Goal: Book appointment/travel/reservation

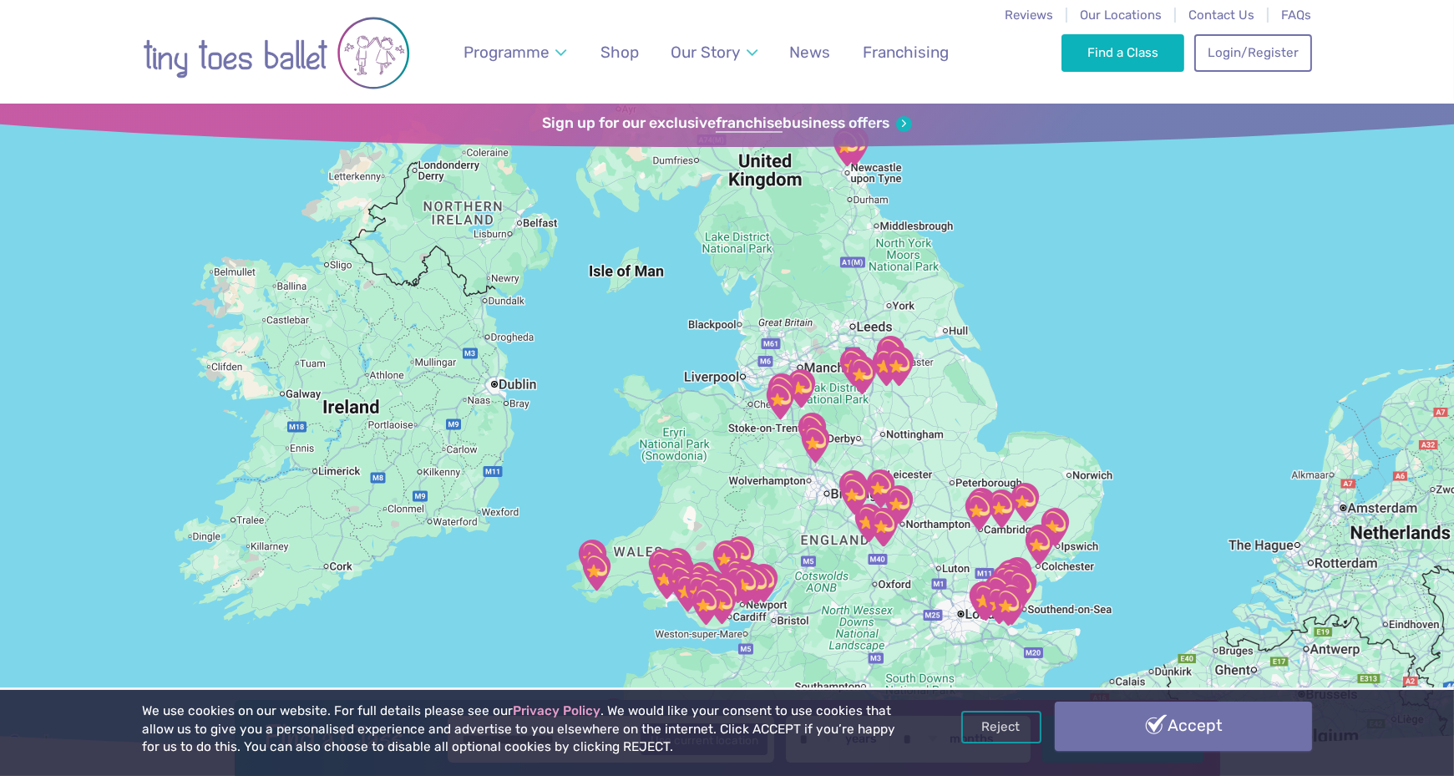
click at [1174, 730] on link "Accept" at bounding box center [1183, 725] width 257 height 48
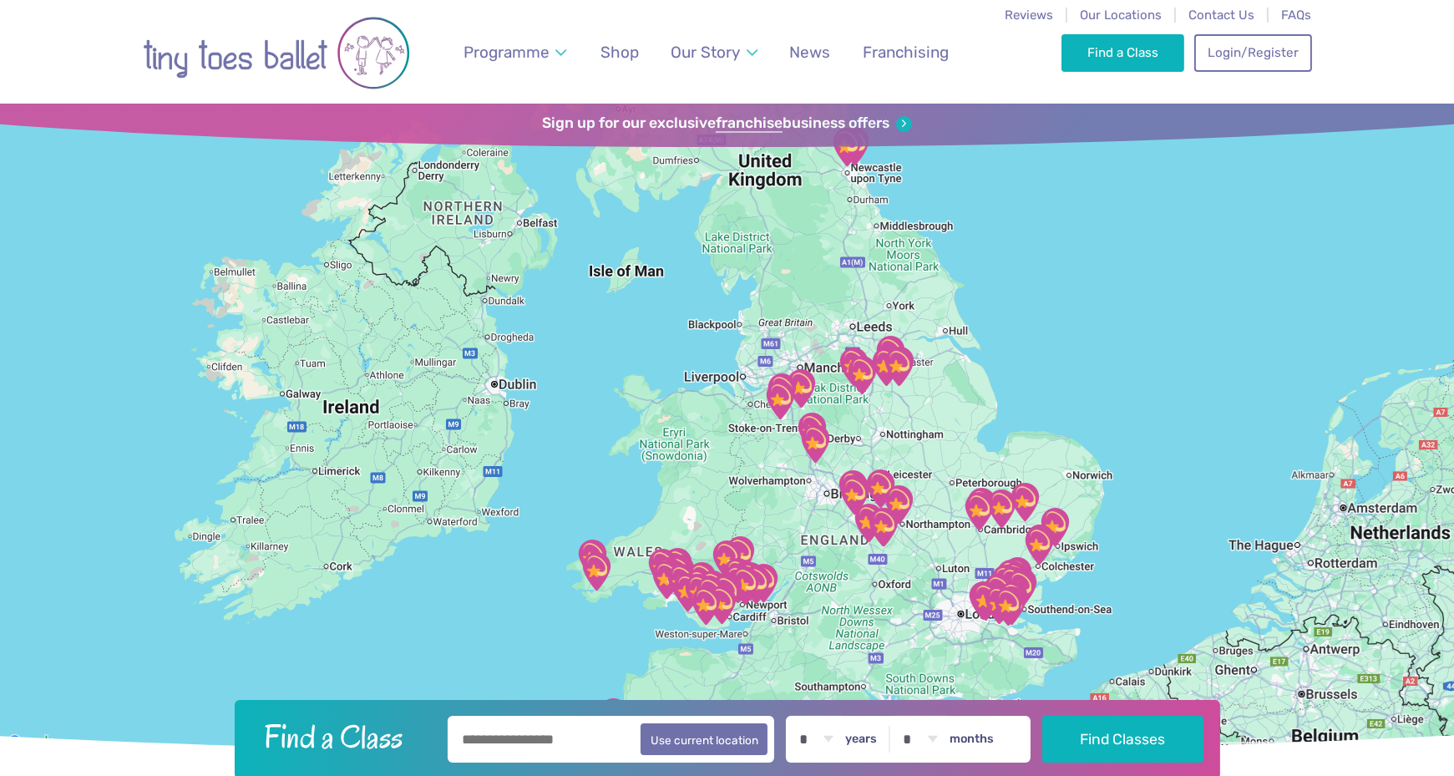
click at [585, 753] on input "text" at bounding box center [611, 739] width 327 height 47
type input "*******"
click at [1142, 736] on button "Find Classes" at bounding box center [1122, 738] width 161 height 47
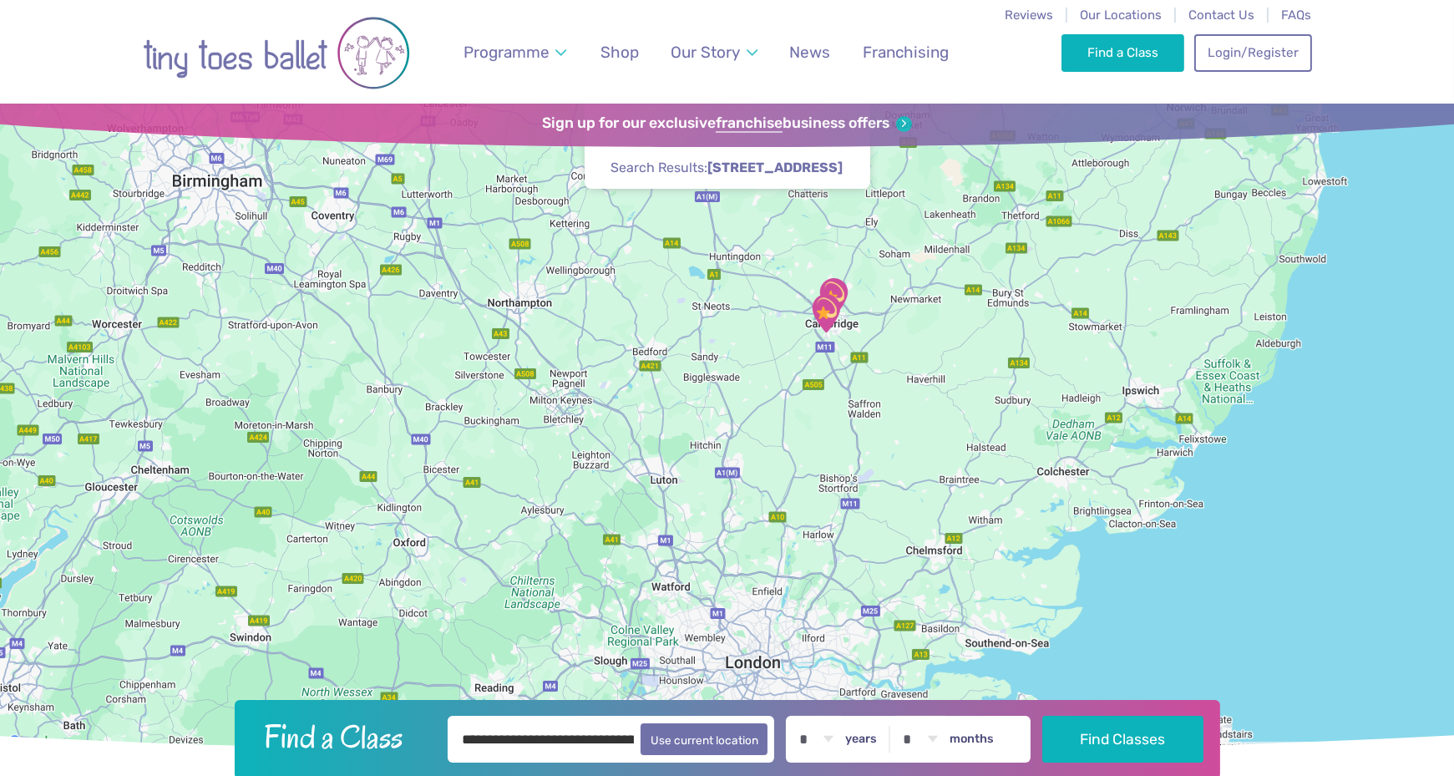
click at [605, 752] on input "**********" at bounding box center [611, 739] width 327 height 47
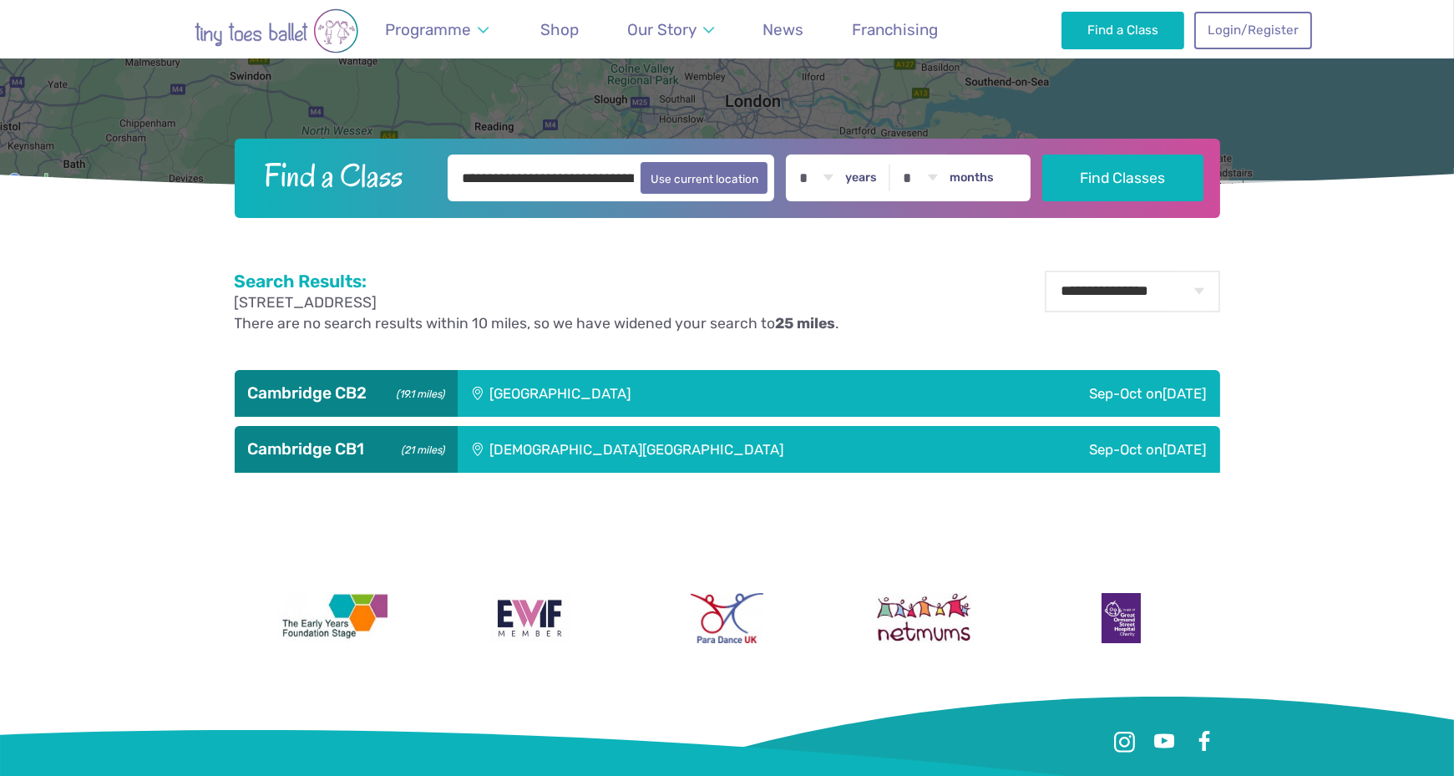
scroll to position [585, 0]
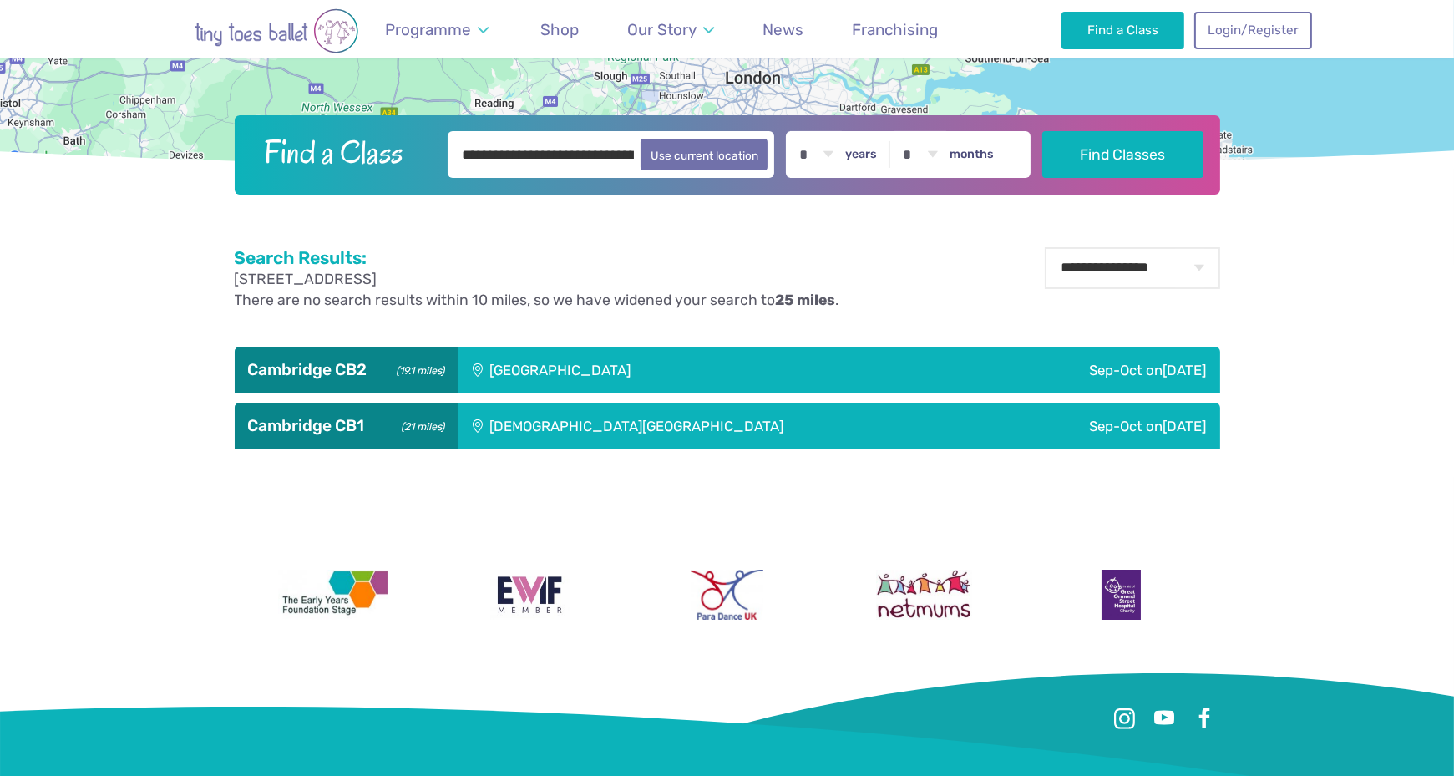
click at [1172, 367] on span "[DATE]" at bounding box center [1184, 370] width 43 height 17
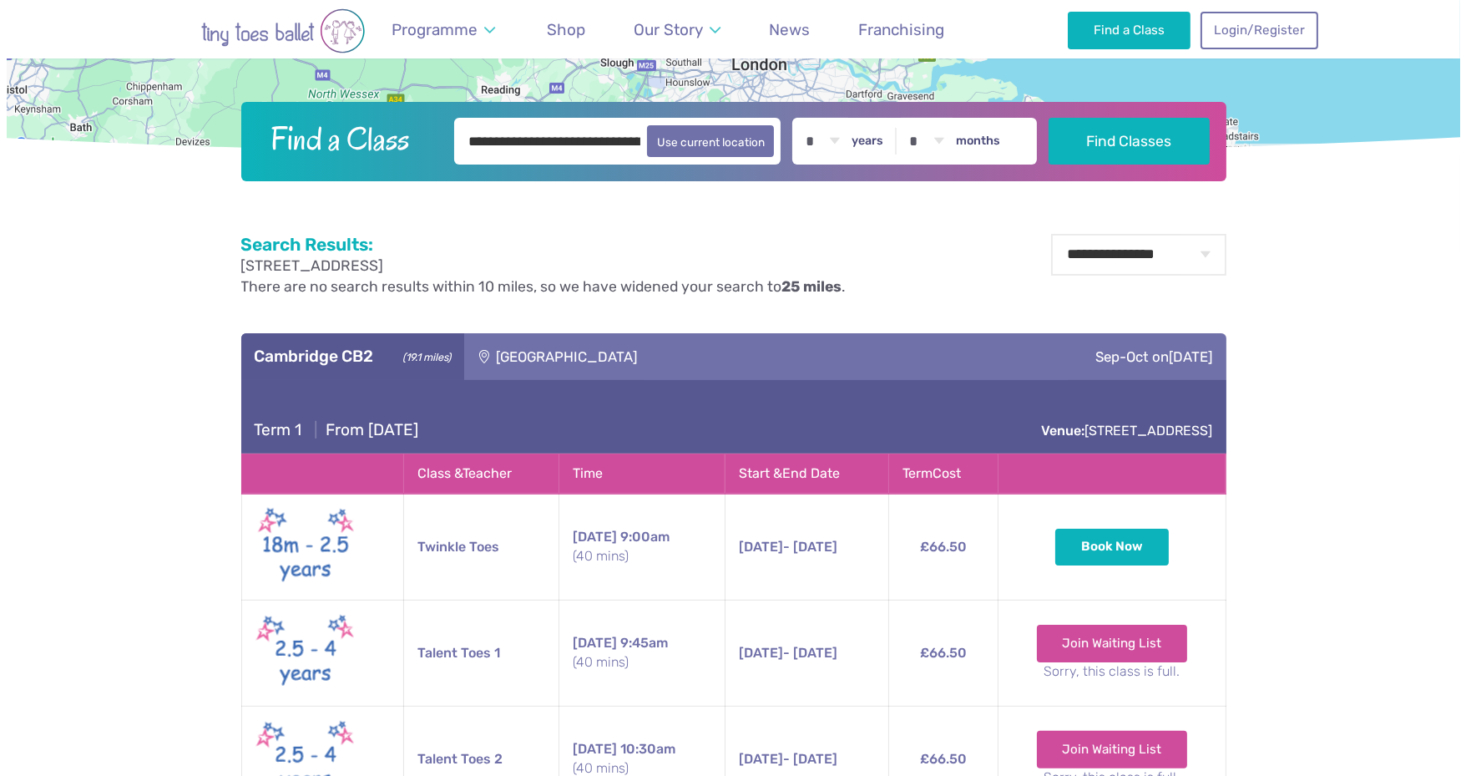
scroll to position [752, 0]
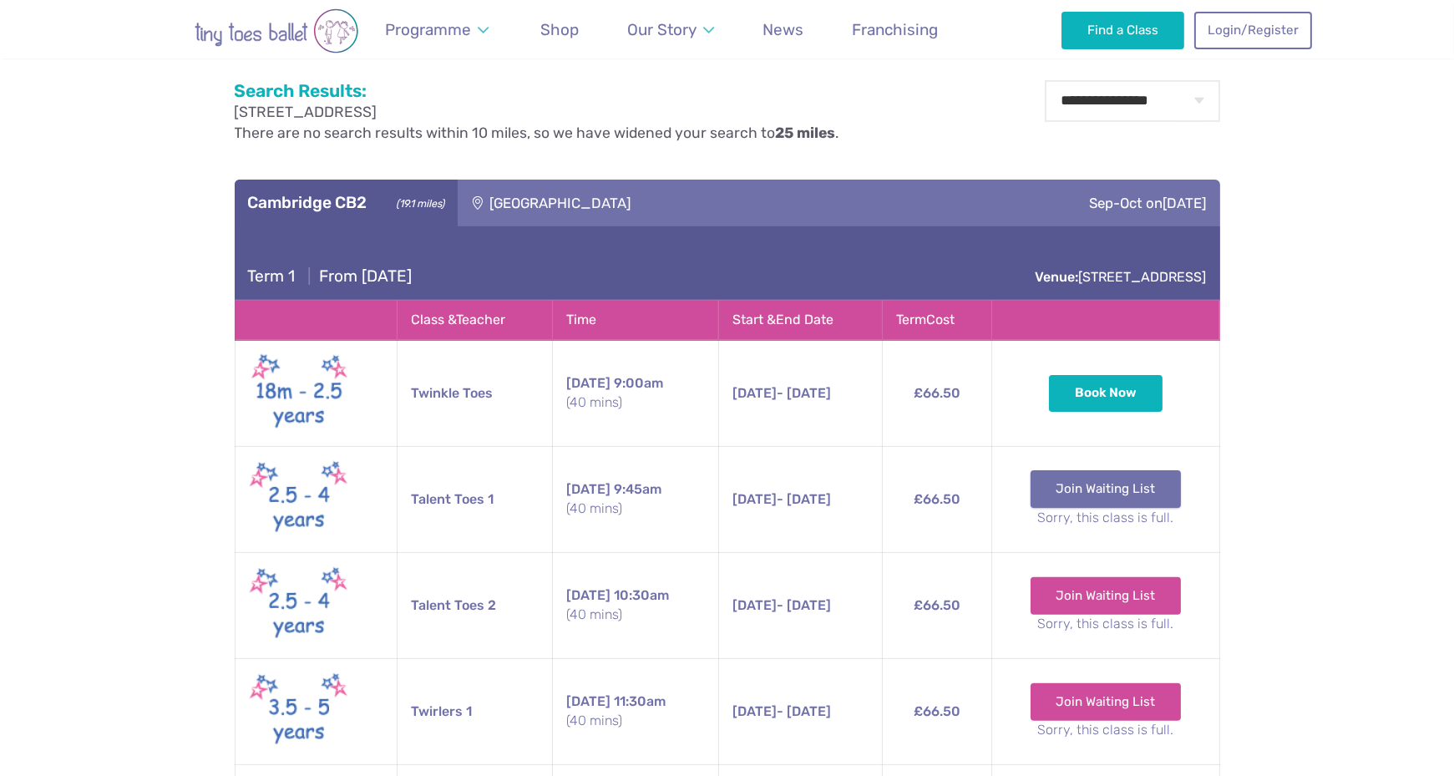
click at [1096, 492] on link "Join Waiting List" at bounding box center [1105, 488] width 151 height 37
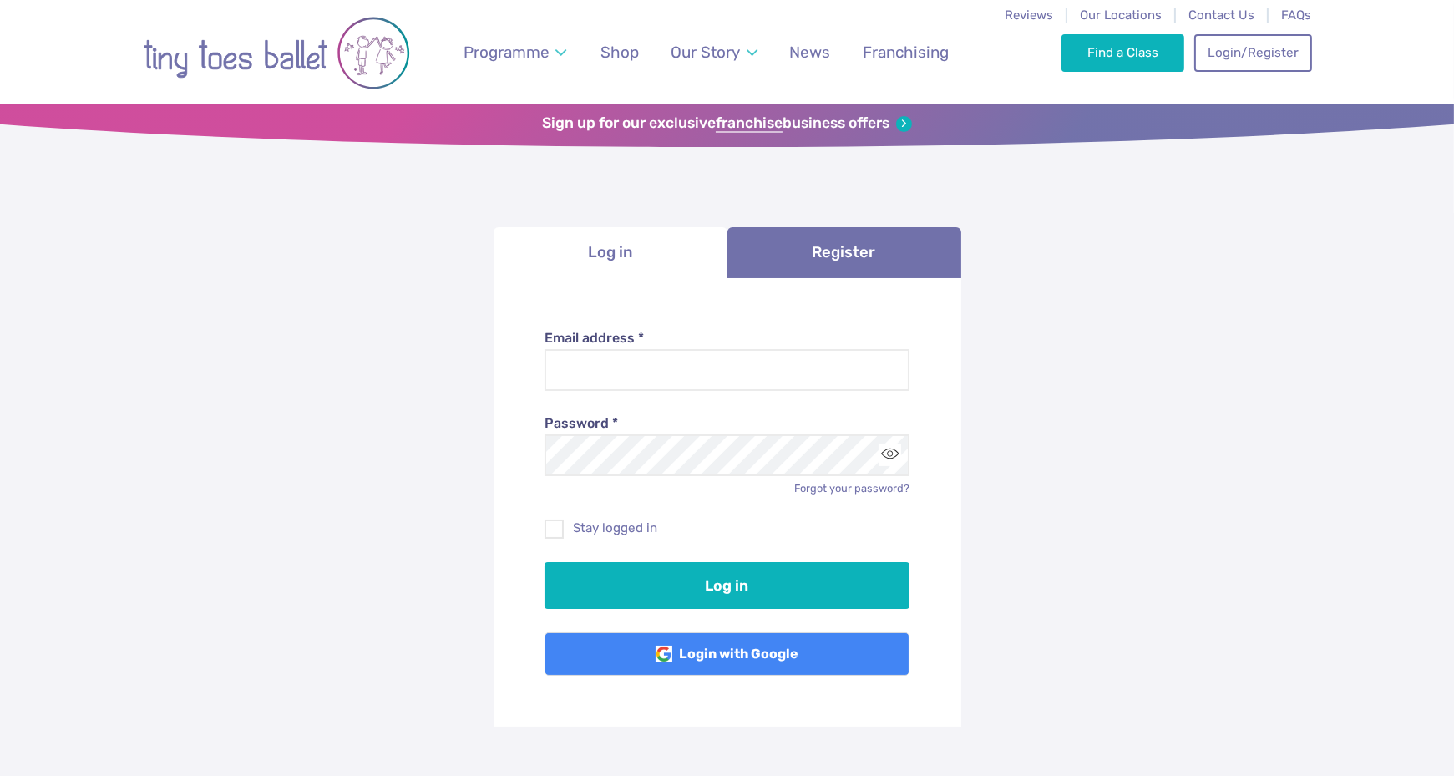
click at [231, 53] on img "Go to home page" at bounding box center [276, 53] width 267 height 84
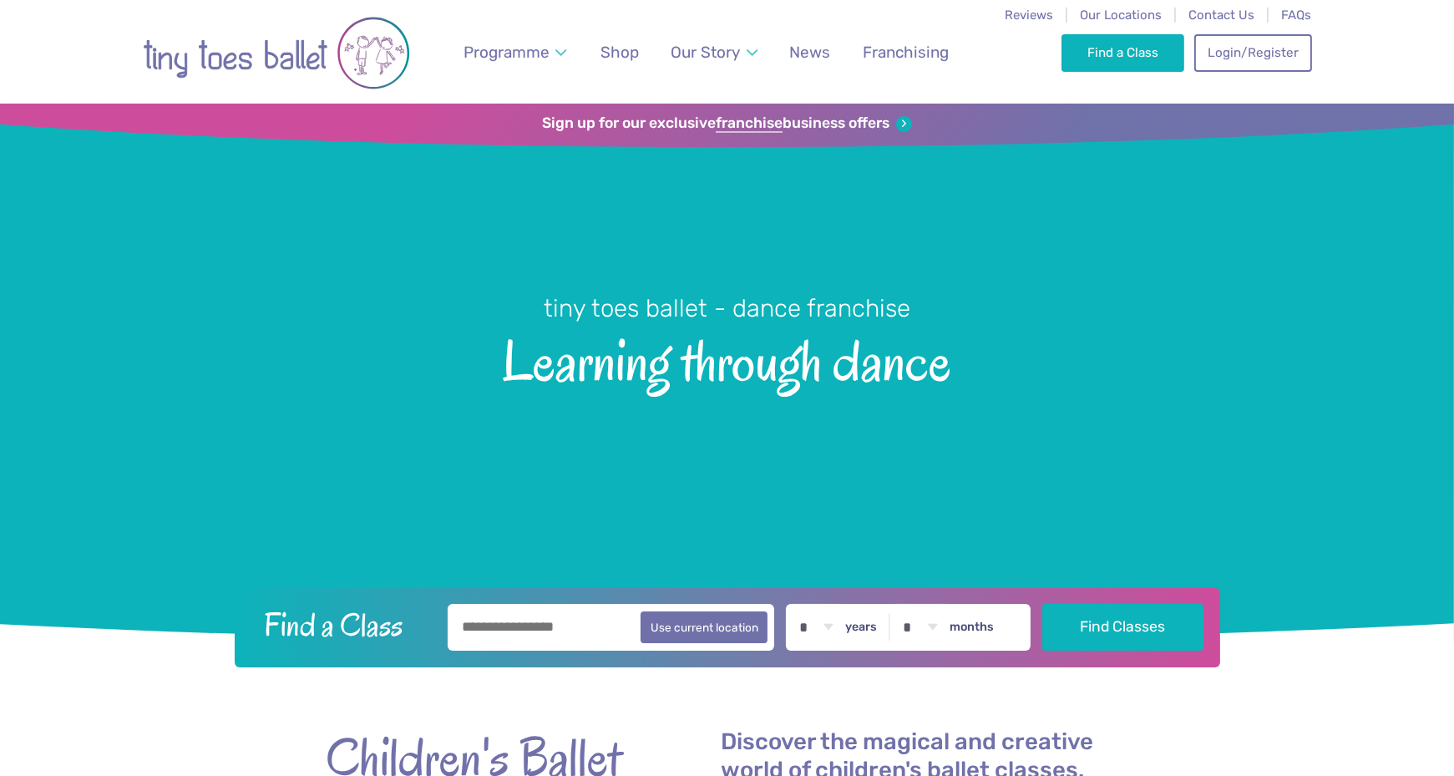
click at [560, 624] on input "text" at bounding box center [611, 627] width 327 height 47
type input "*******"
click at [1042, 604] on button "Find Classes" at bounding box center [1122, 627] width 161 height 47
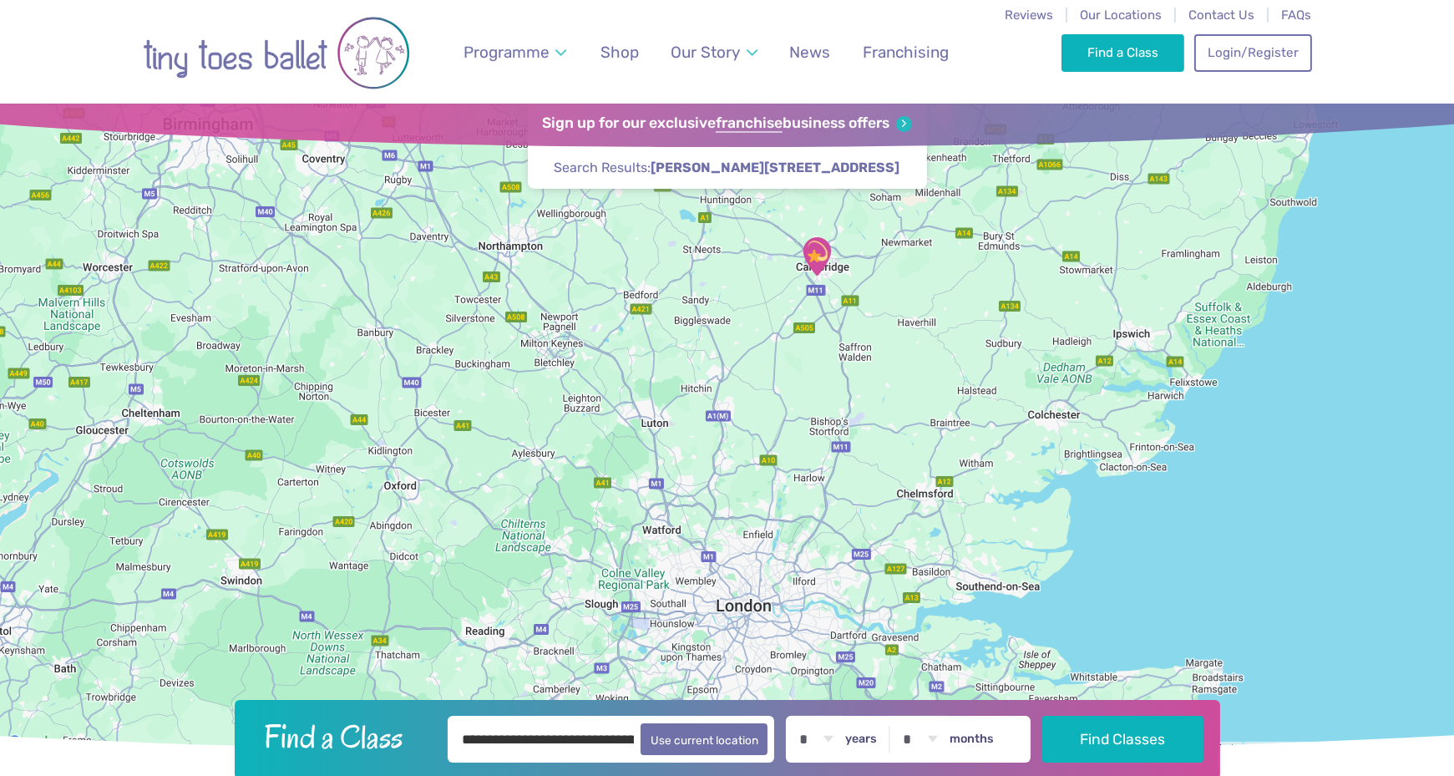
click at [824, 258] on img "Trumpington Village Hall" at bounding box center [817, 256] width 42 height 42
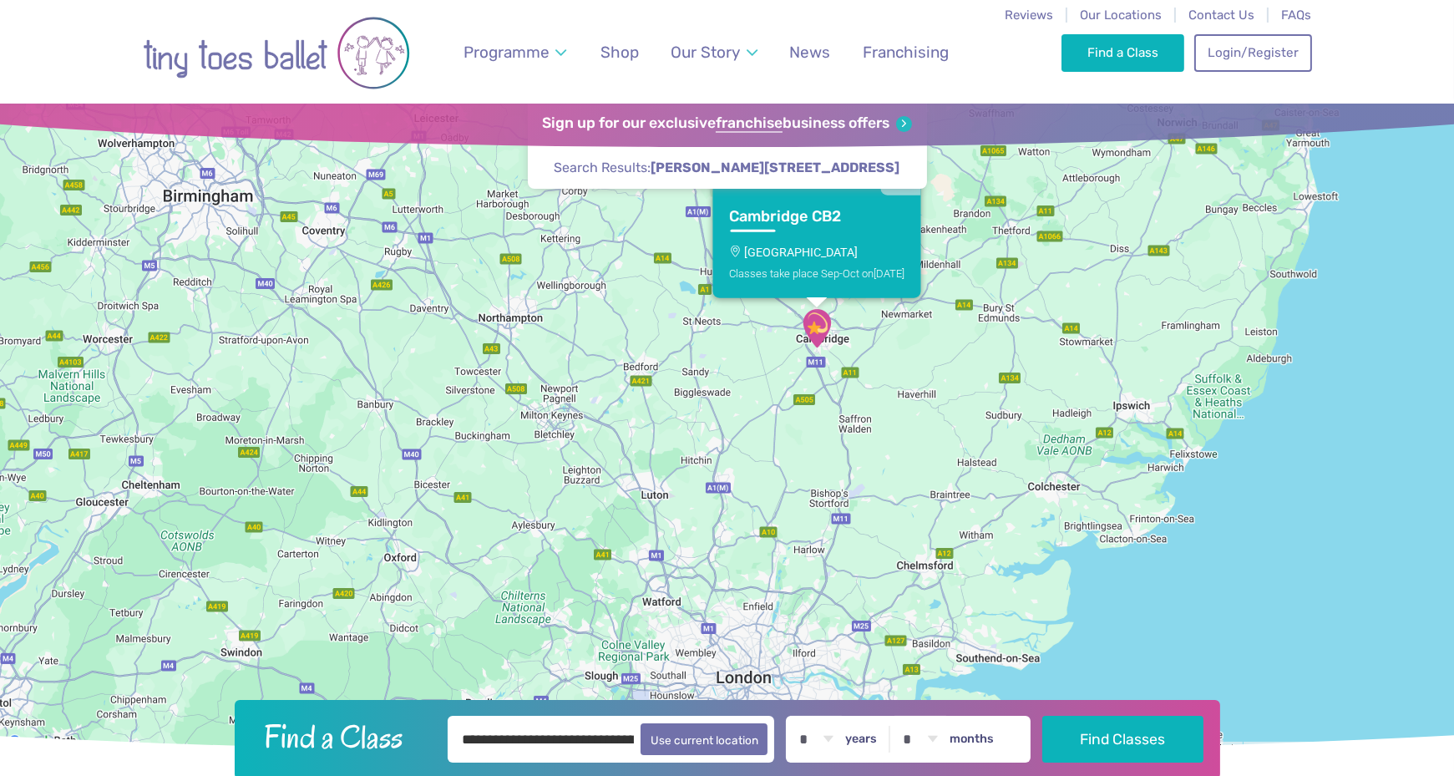
click at [763, 220] on h3 "Cambridge CB2" at bounding box center [801, 216] width 145 height 19
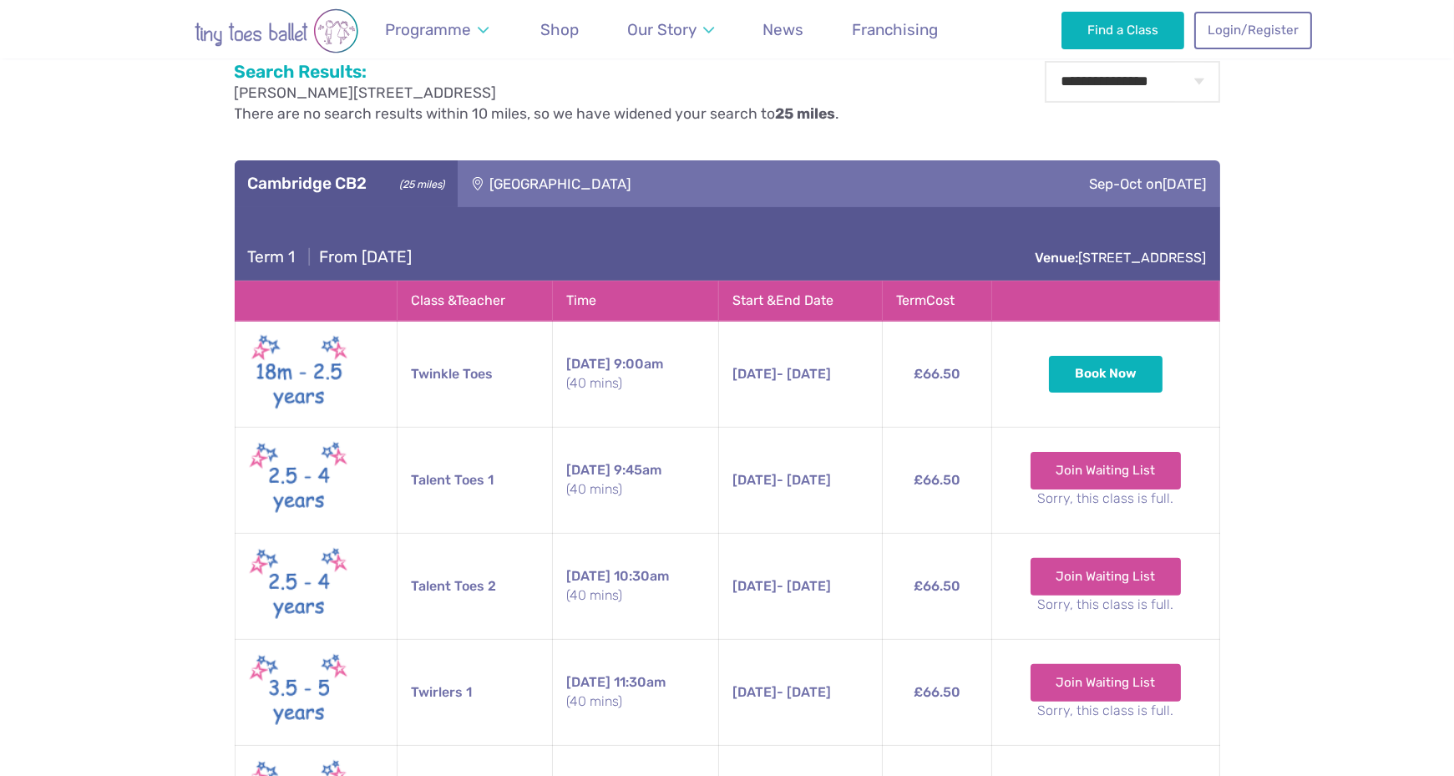
scroll to position [864, 0]
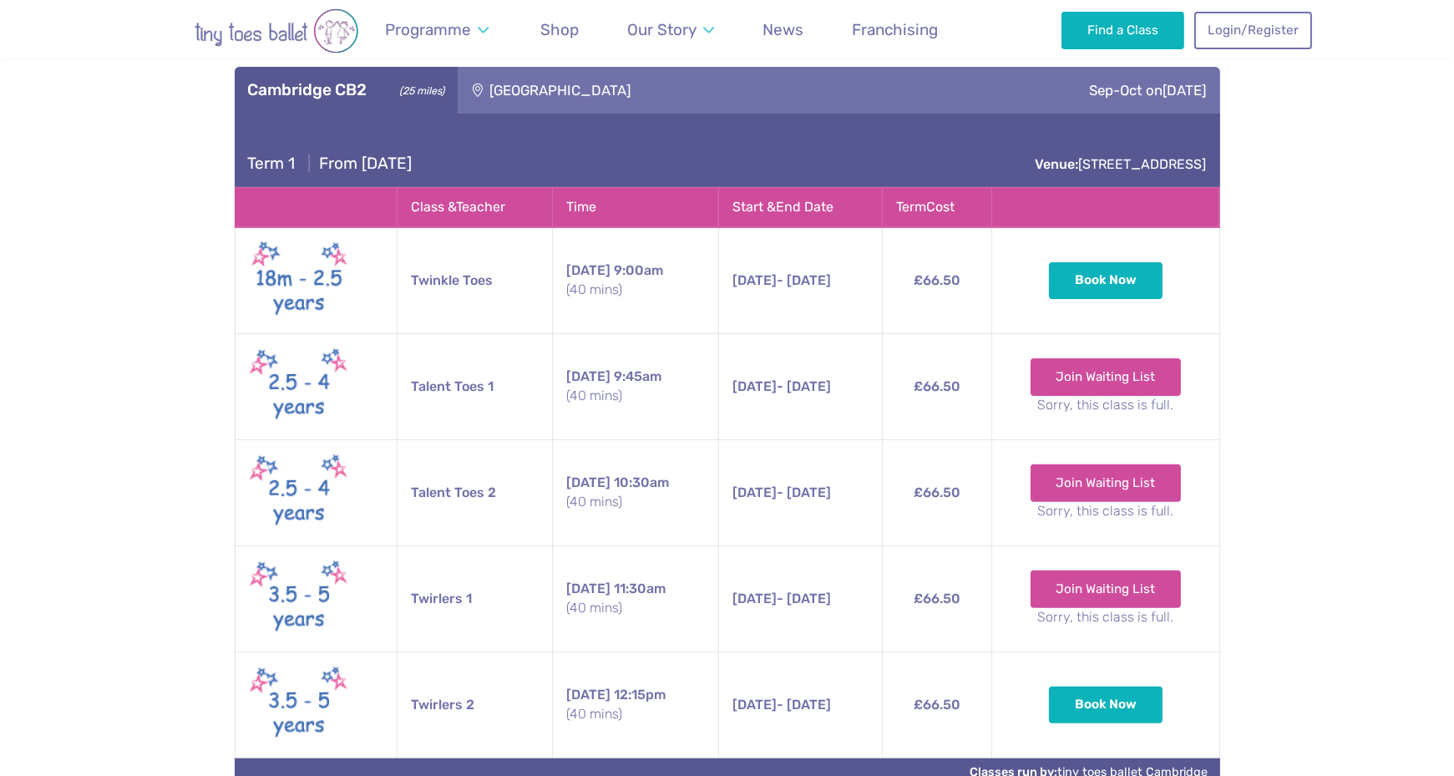
click at [539, 91] on div "Trumpington Village Hall" at bounding box center [673, 90] width 431 height 47
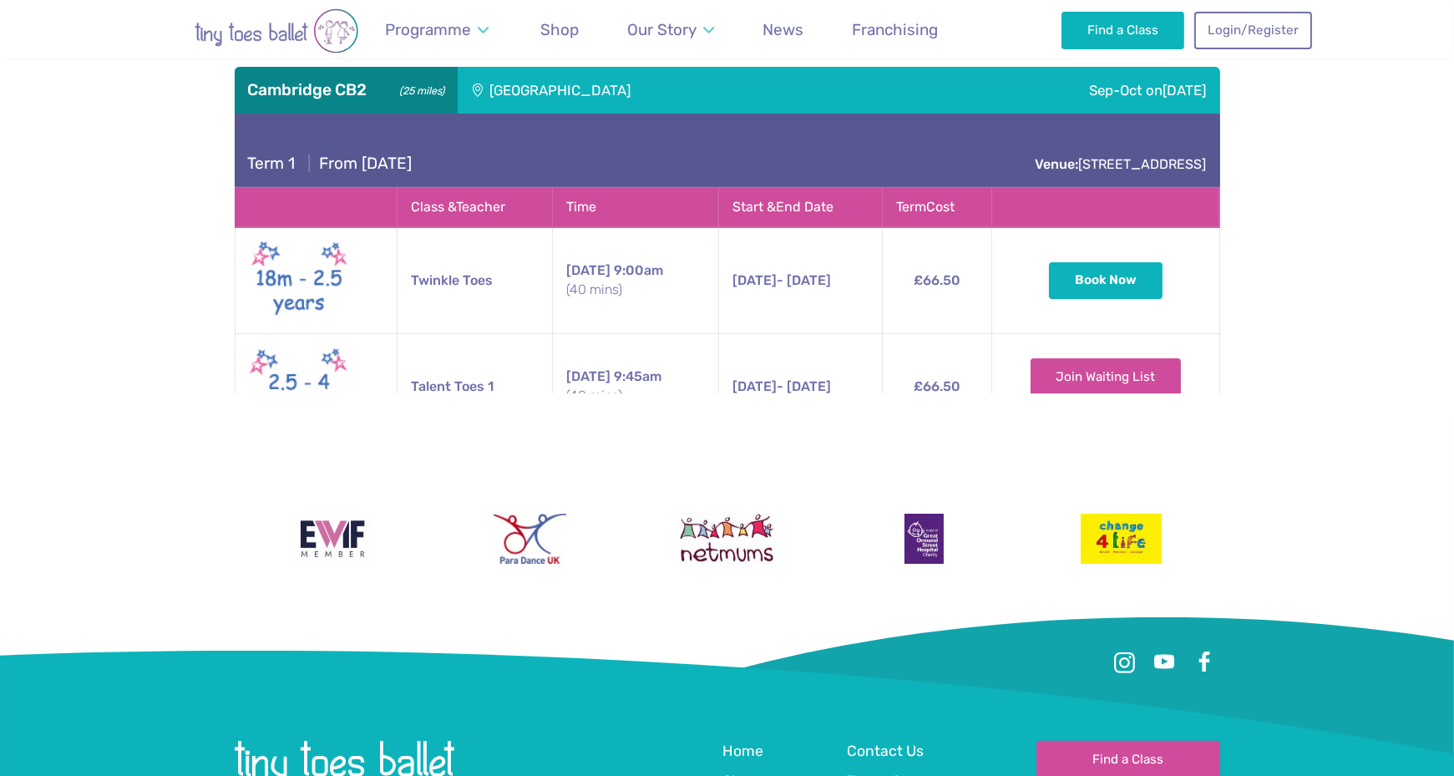
scroll to position [798, 0]
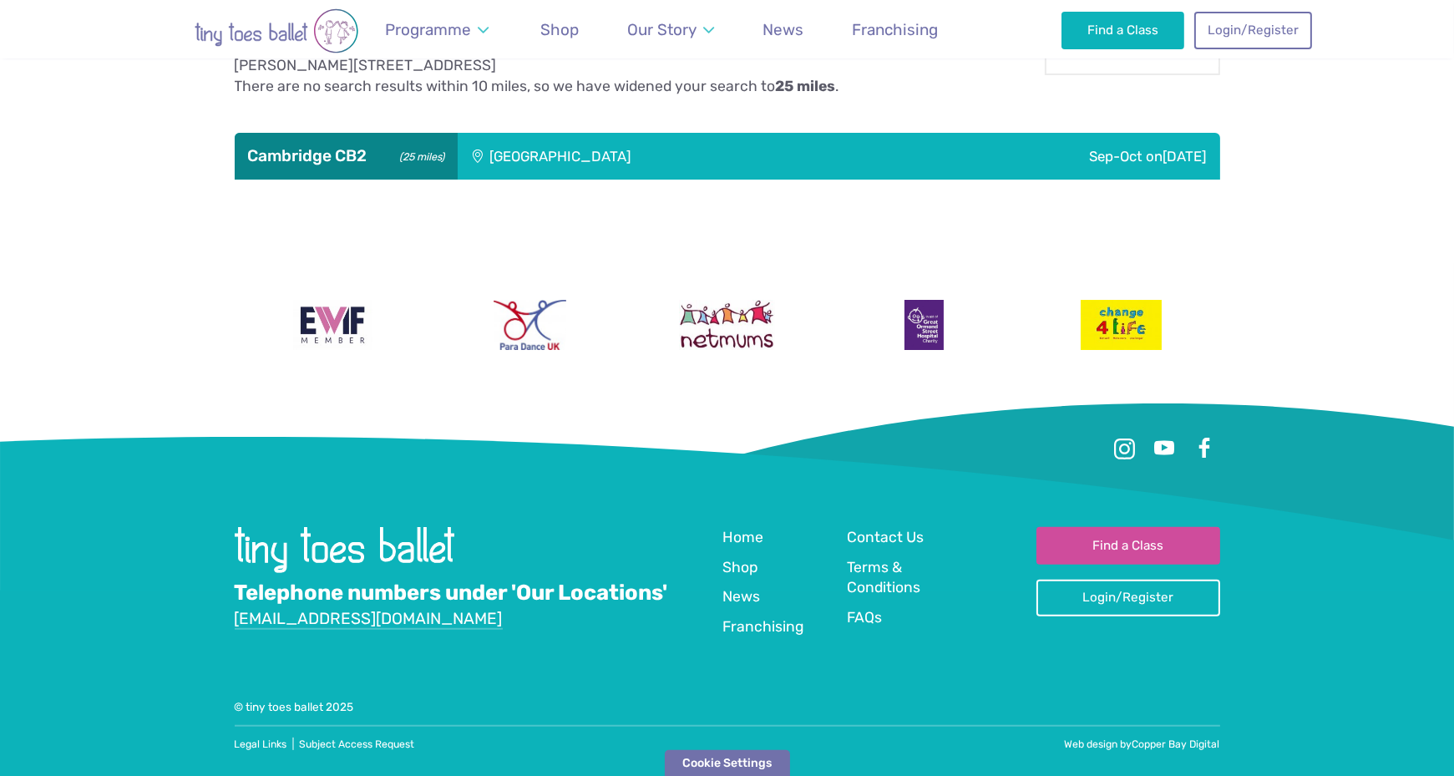
click at [582, 160] on div "Trumpington Village Hall" at bounding box center [673, 156] width 431 height 47
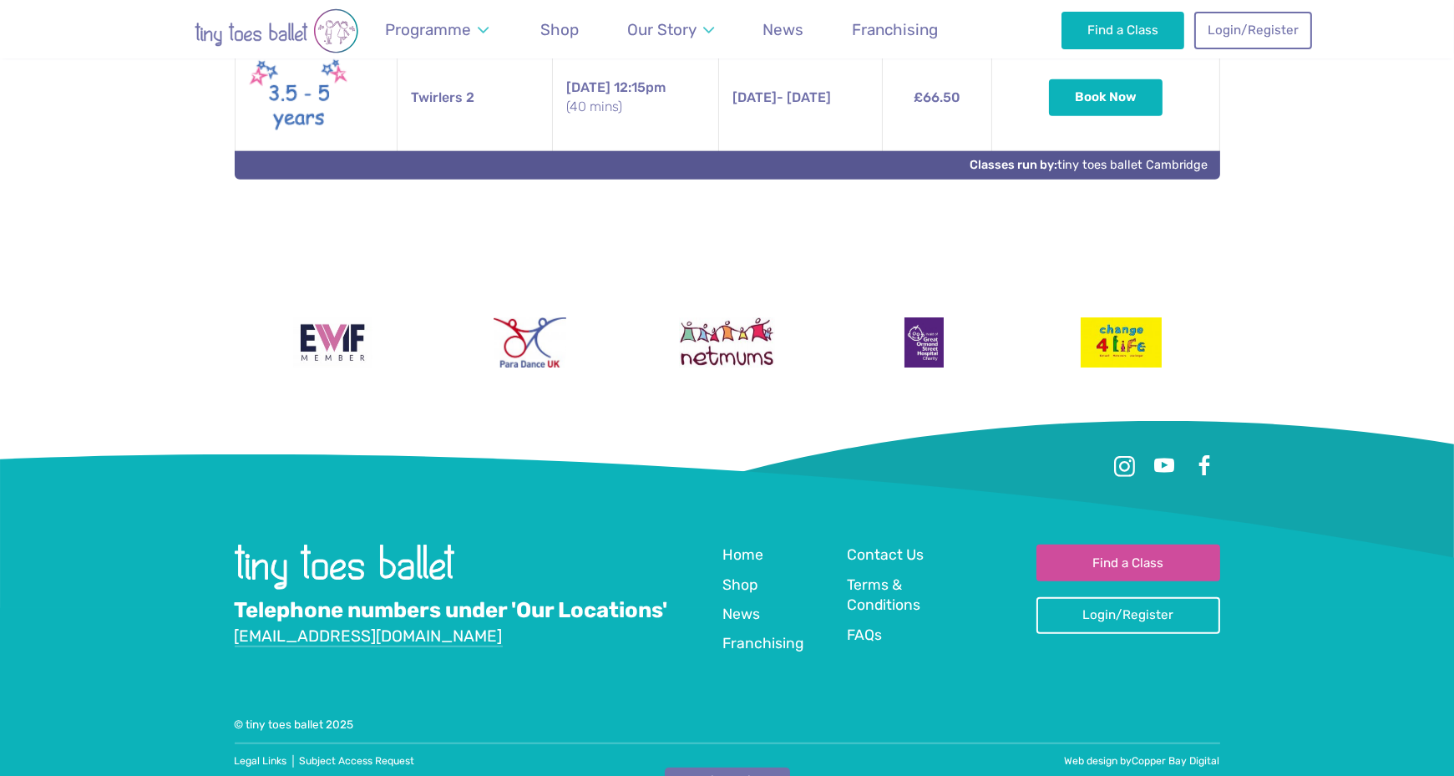
scroll to position [1486, 0]
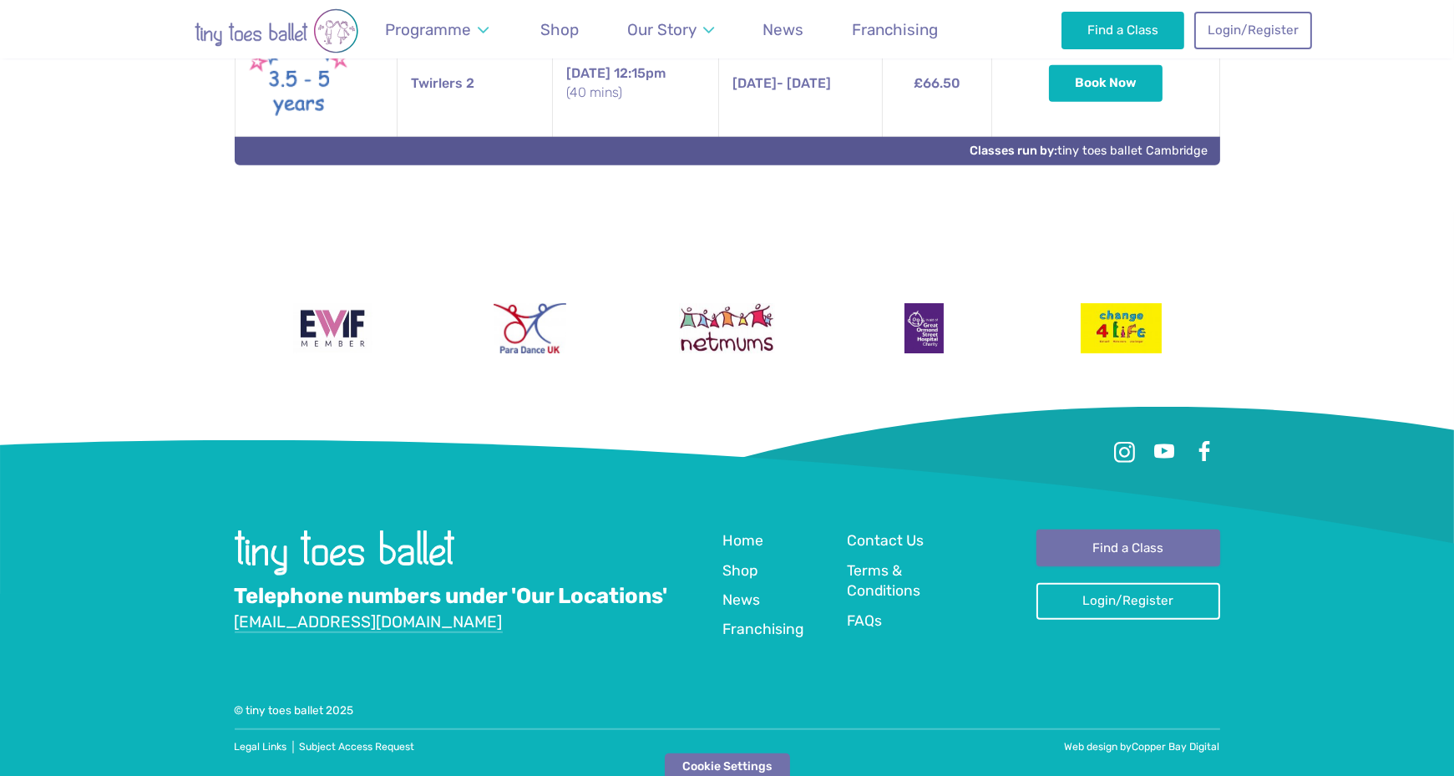
click at [1146, 541] on link "Find a Class" at bounding box center [1128, 547] width 184 height 37
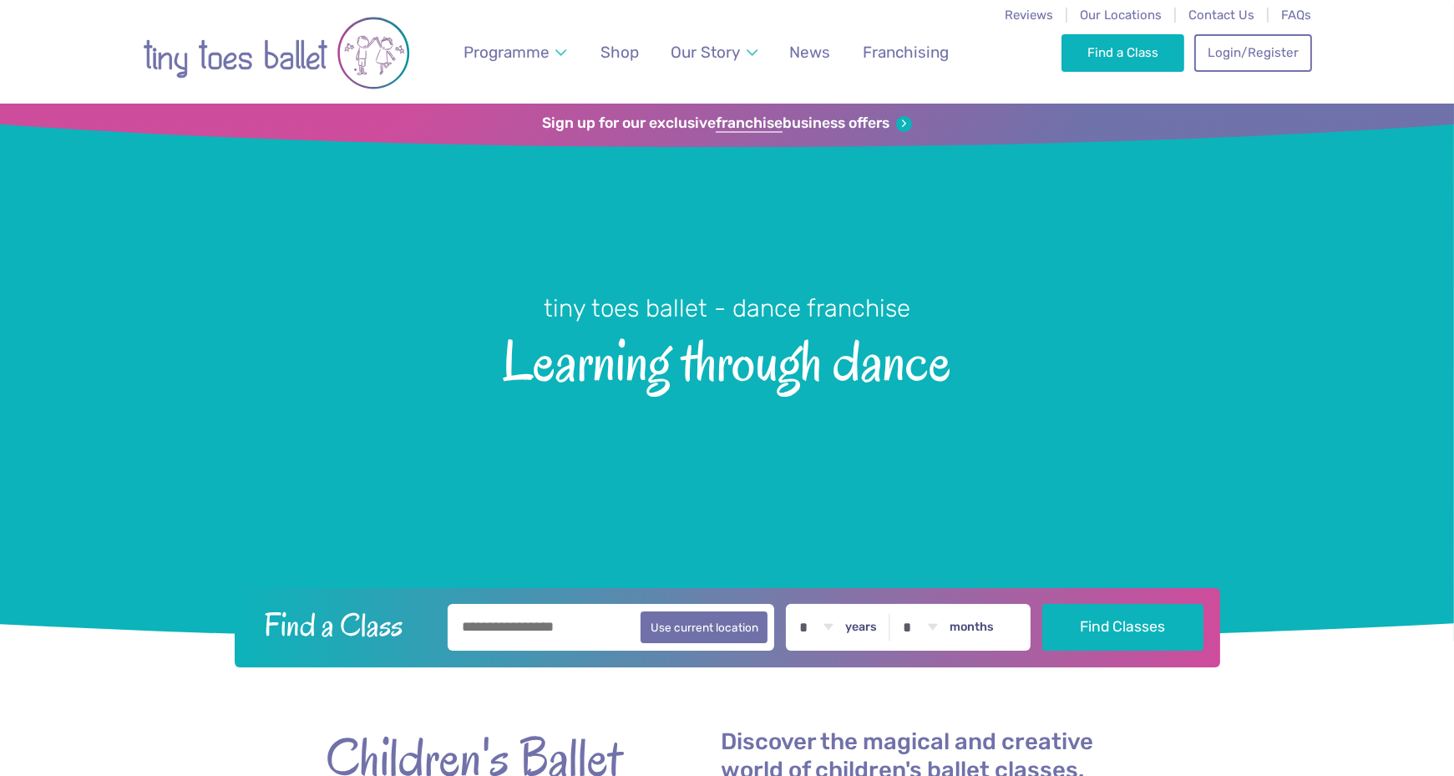
click at [565, 625] on input "text" at bounding box center [611, 627] width 327 height 47
type input "*******"
click at [1042, 604] on button "Find Classes" at bounding box center [1122, 627] width 161 height 47
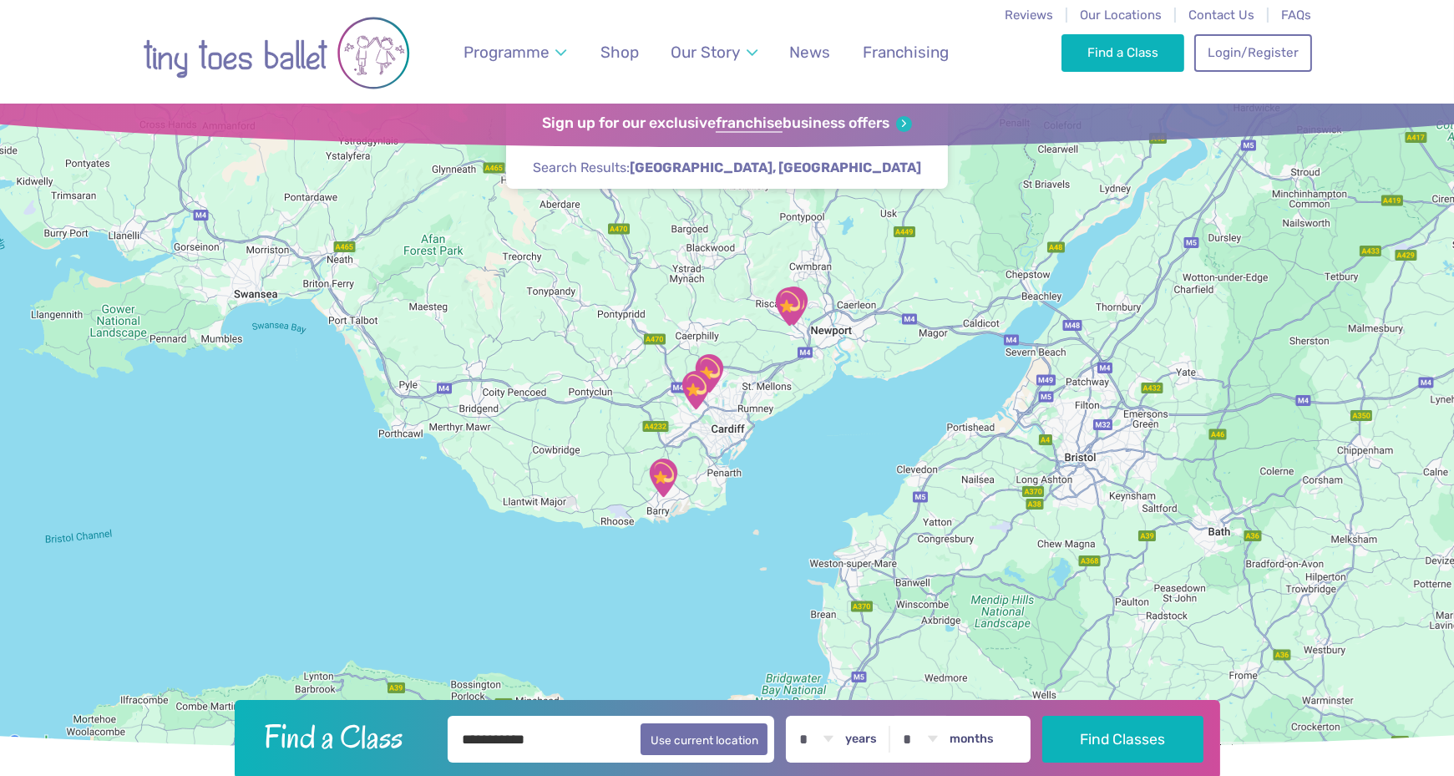
click at [1000, 77] on div "Programme Weekly Classes Inclusive Dance Classes Parties Nursery & Schools Inte…" at bounding box center [727, 52] width 1169 height 104
click at [1117, 21] on span "Our Locations" at bounding box center [1121, 15] width 82 height 15
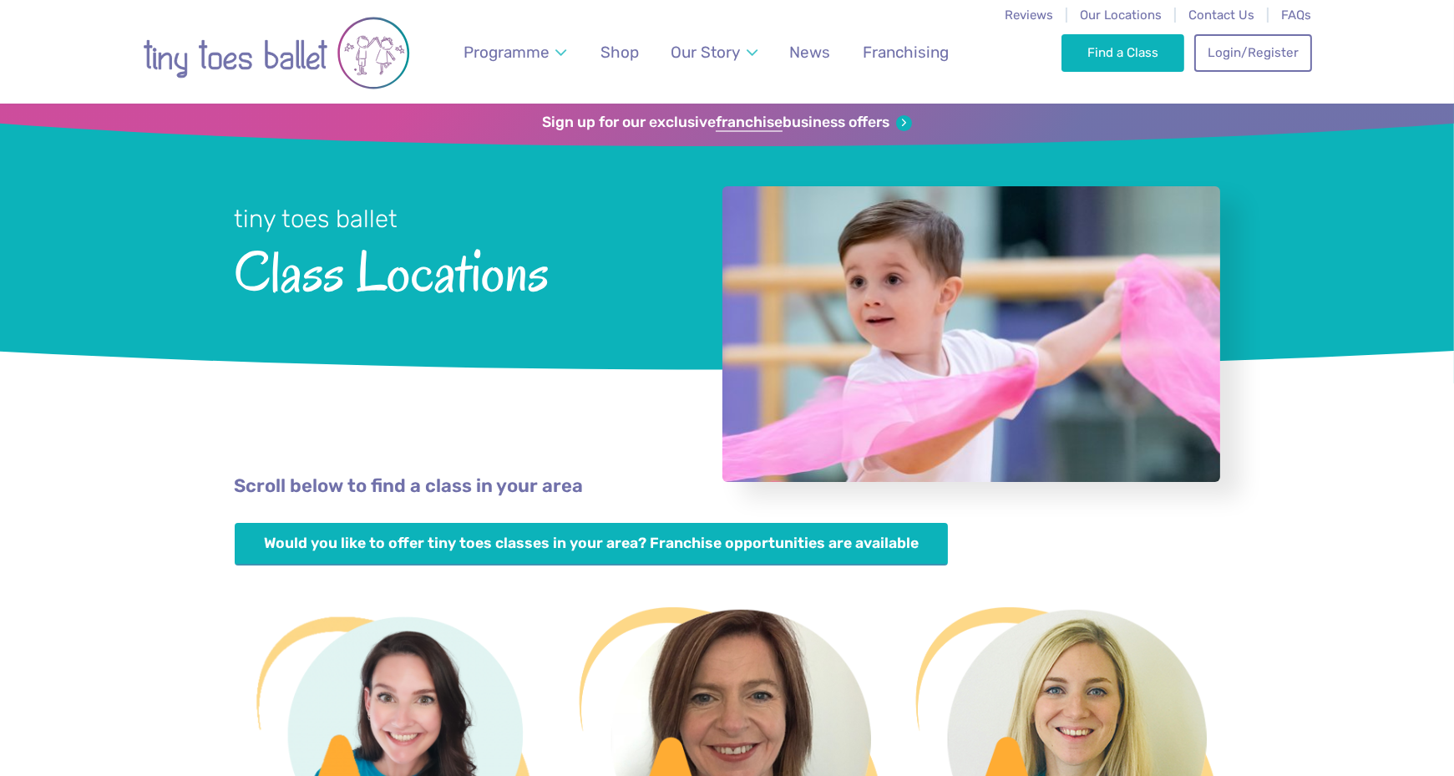
scroll to position [334, 0]
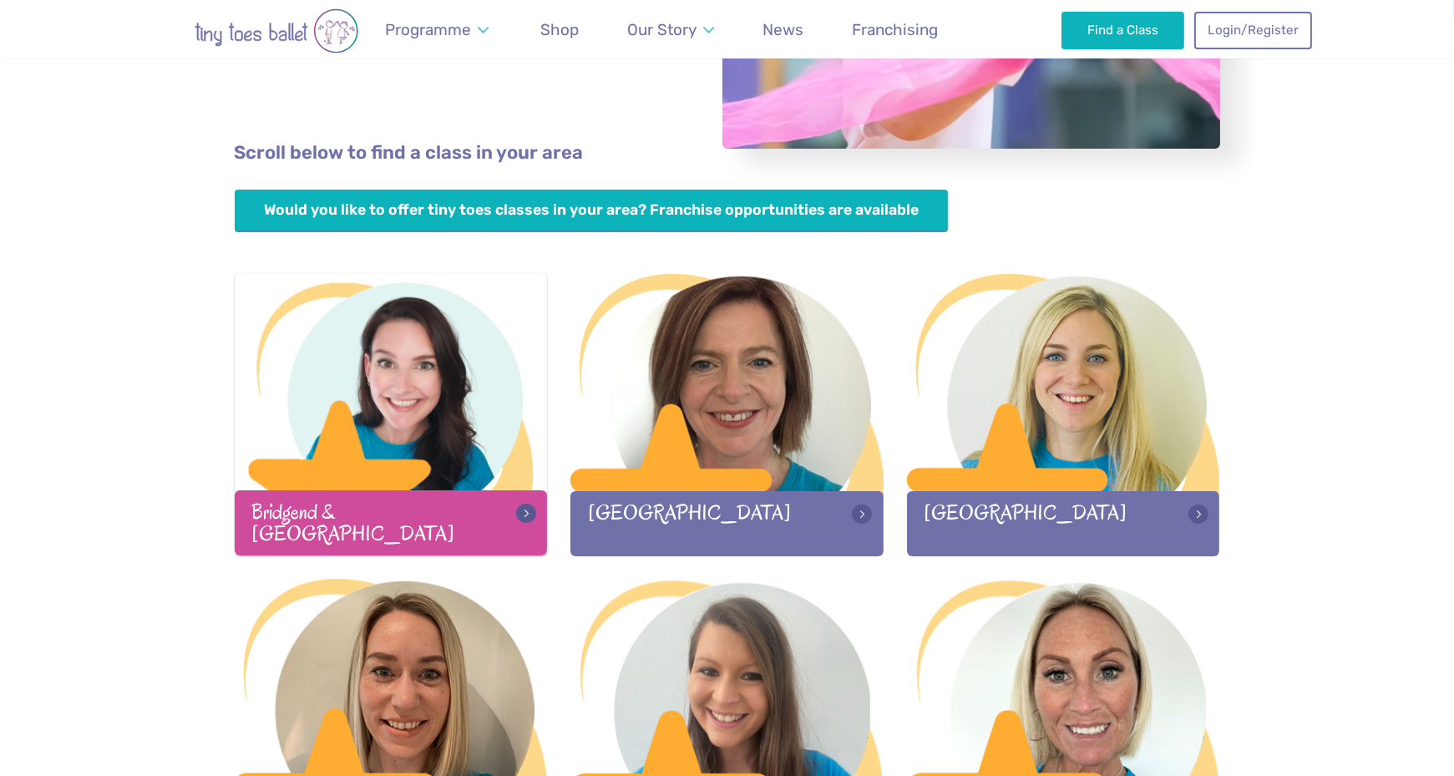
click at [398, 462] on div at bounding box center [391, 383] width 313 height 220
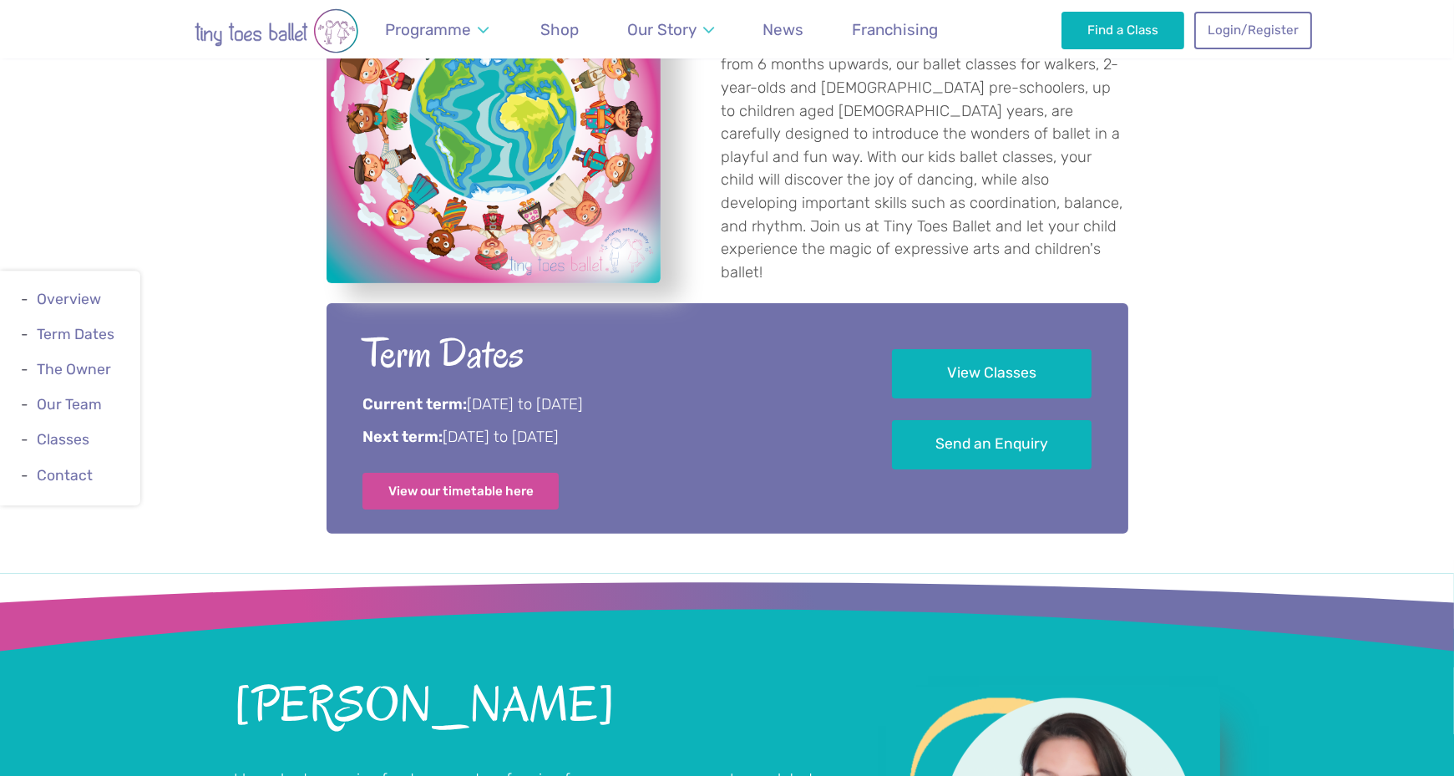
scroll to position [1086, 0]
